Goal: Task Accomplishment & Management: Manage account settings

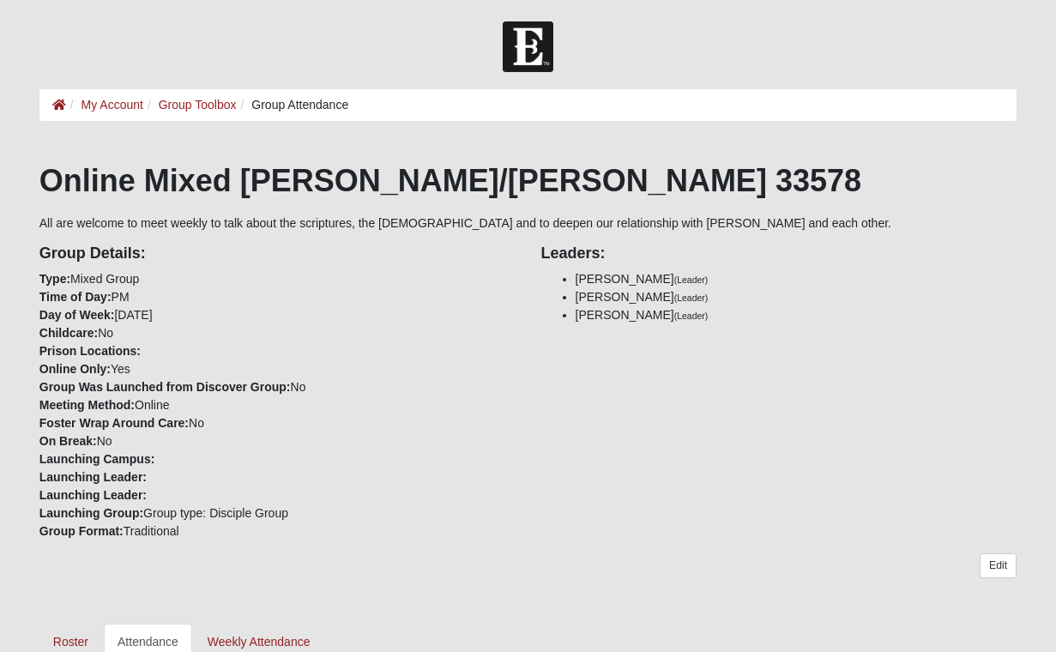
scroll to position [852, 0]
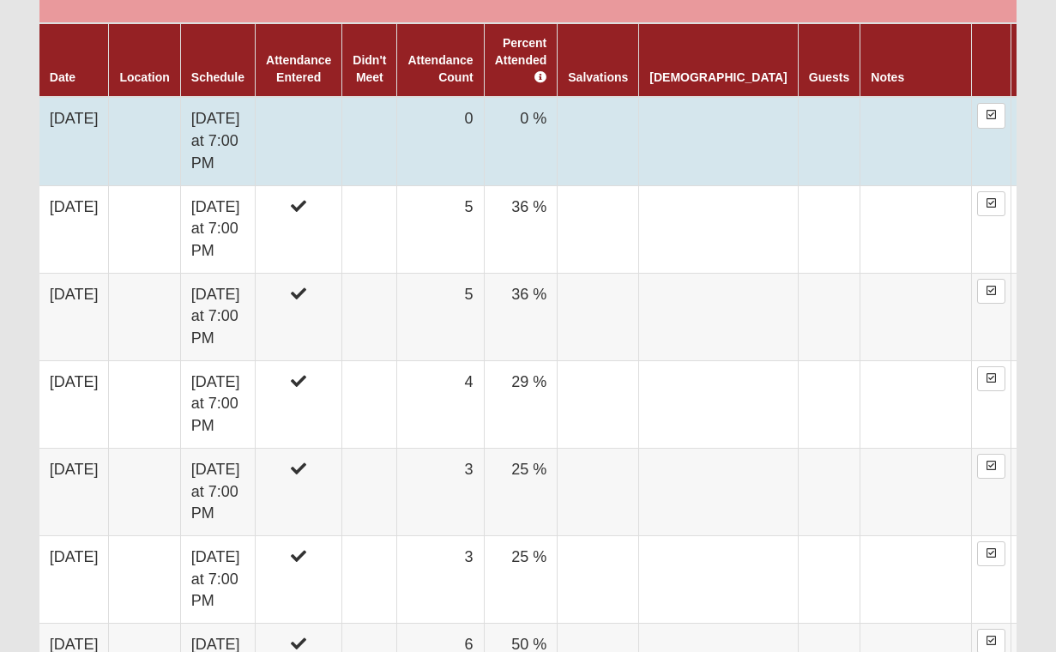
click at [484, 102] on td "0" at bounding box center [440, 141] width 87 height 88
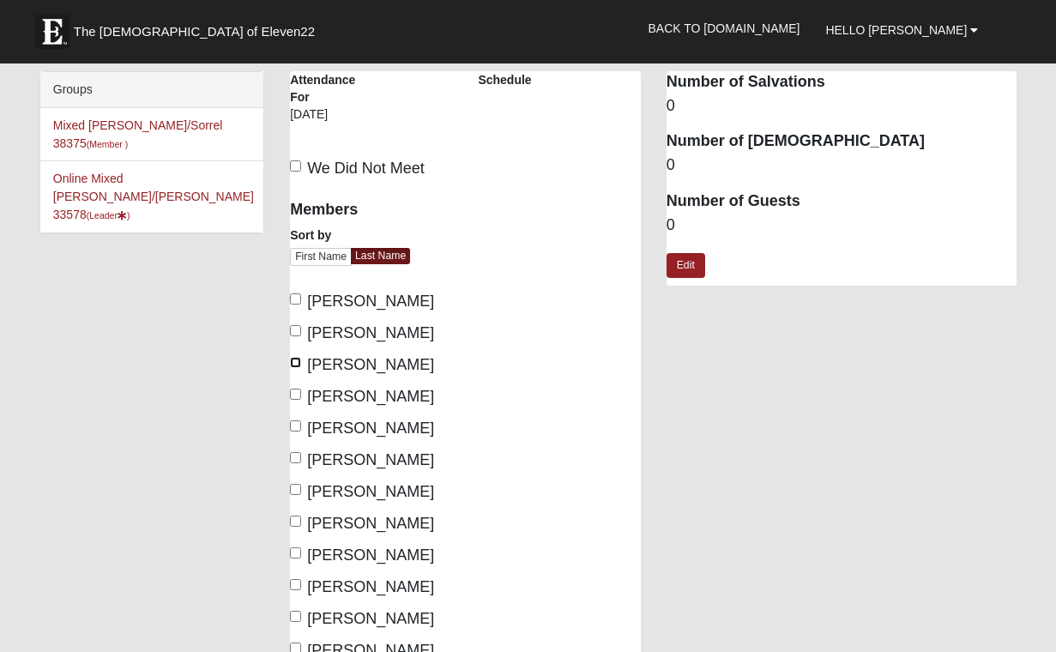
click at [293, 363] on input "Fredrickson, Jim" at bounding box center [295, 362] width 11 height 11
checkbox input "true"
click at [300, 394] on input "Fredrickson, Tiffany" at bounding box center [295, 394] width 11 height 11
checkbox input "true"
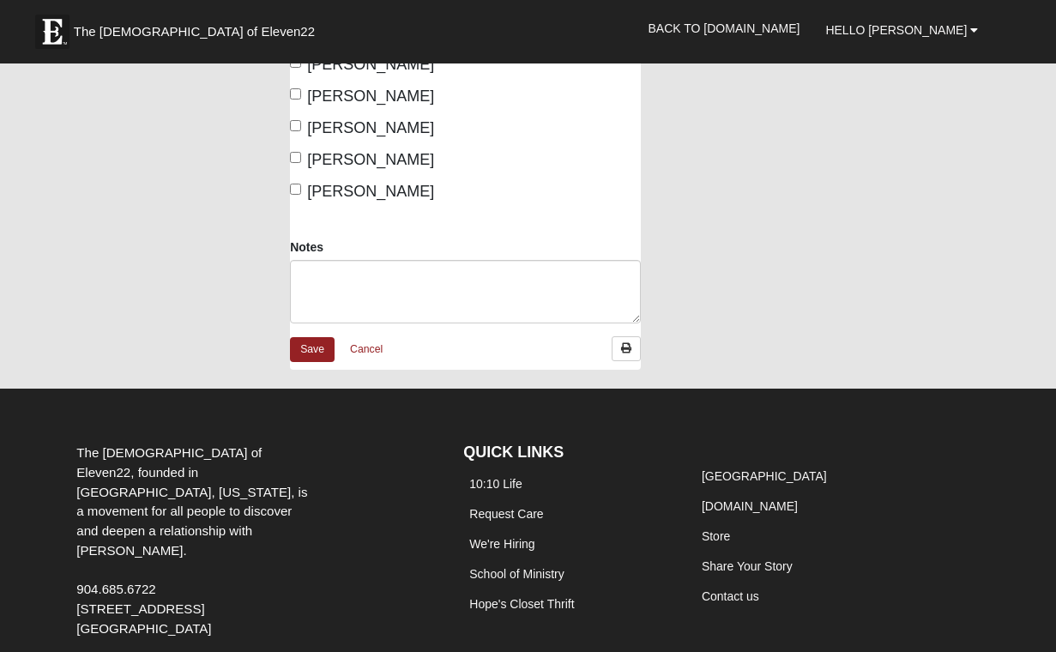
scroll to position [548, 0]
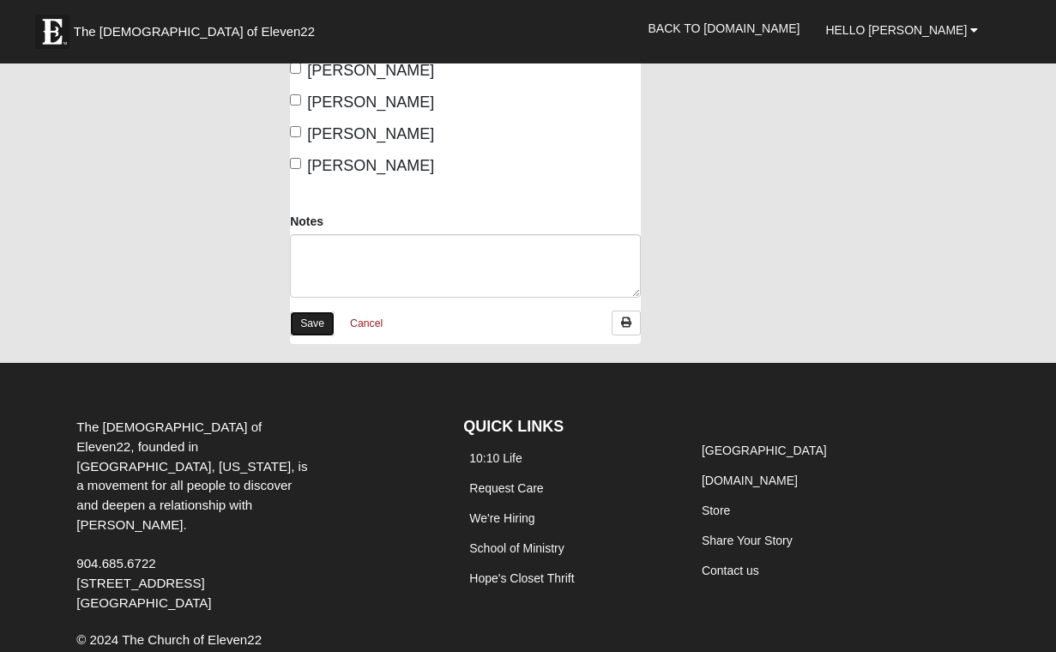
click at [309, 327] on link "Save" at bounding box center [312, 323] width 45 height 25
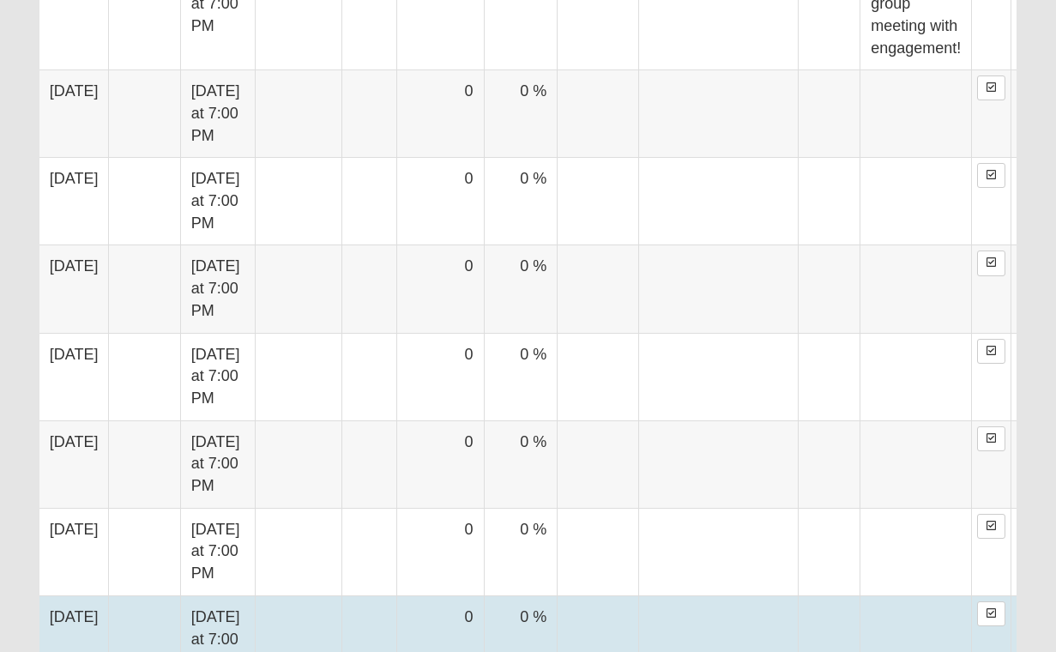
scroll to position [668, 0]
